Goal: Navigation & Orientation: Find specific page/section

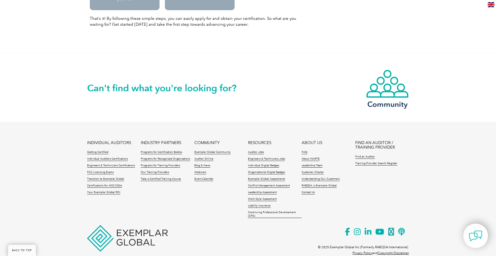
scroll to position [682, 0]
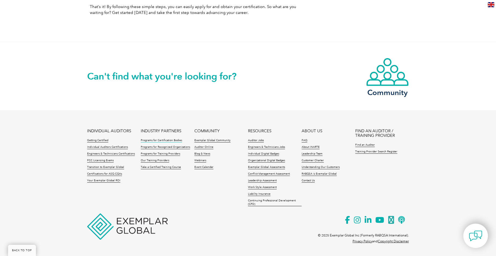
click at [156, 140] on link "Programs for Certification Bodies" at bounding box center [161, 141] width 41 height 4
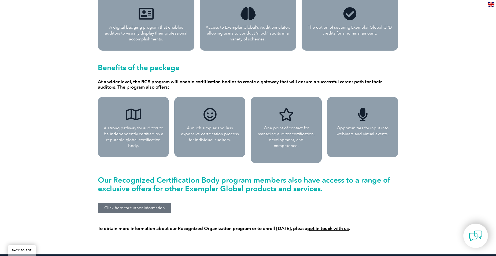
scroll to position [456, 0]
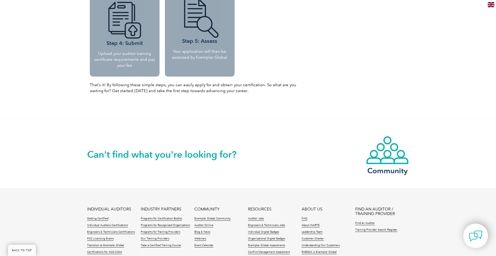
scroll to position [602, 0]
